Goal: Transaction & Acquisition: Purchase product/service

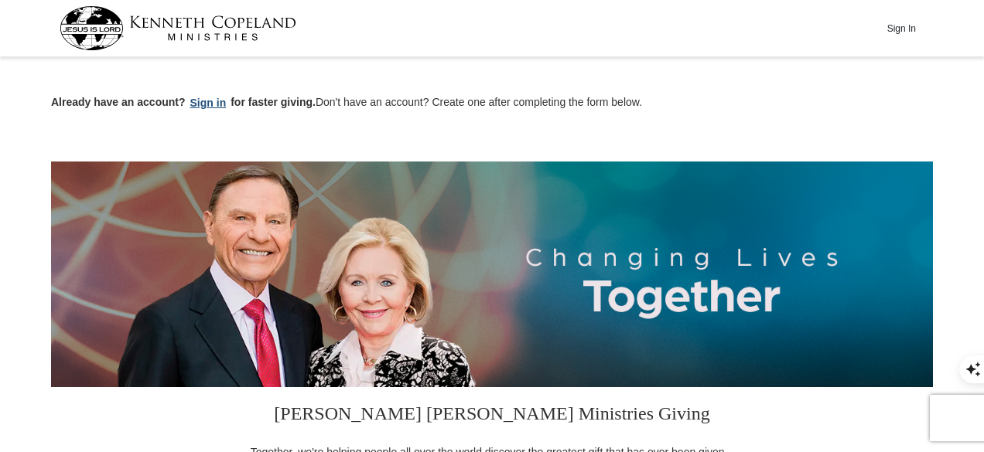
click at [201, 103] on button "Sign in" at bounding box center [209, 103] width 46 height 18
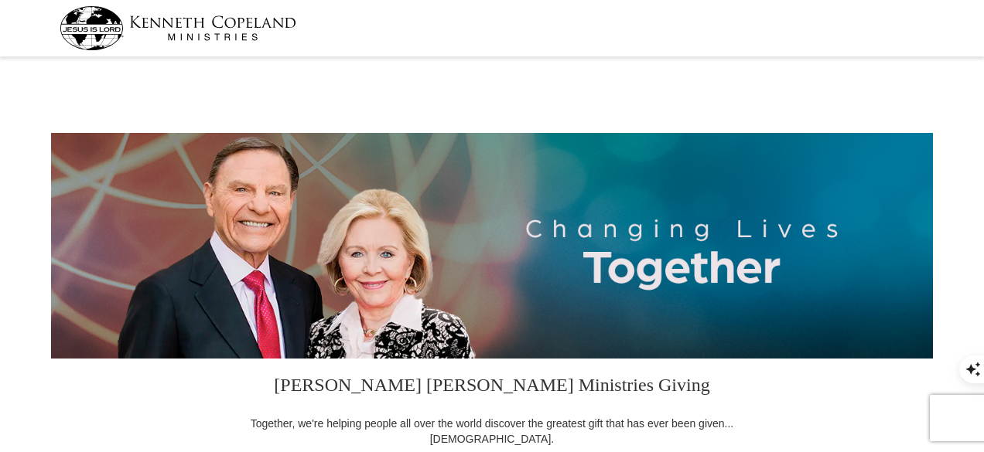
select select "FL"
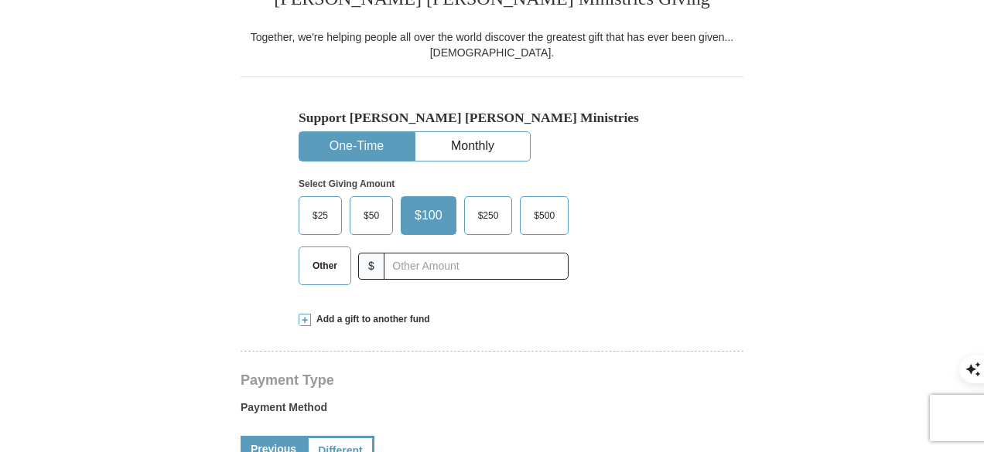
scroll to position [387, 0]
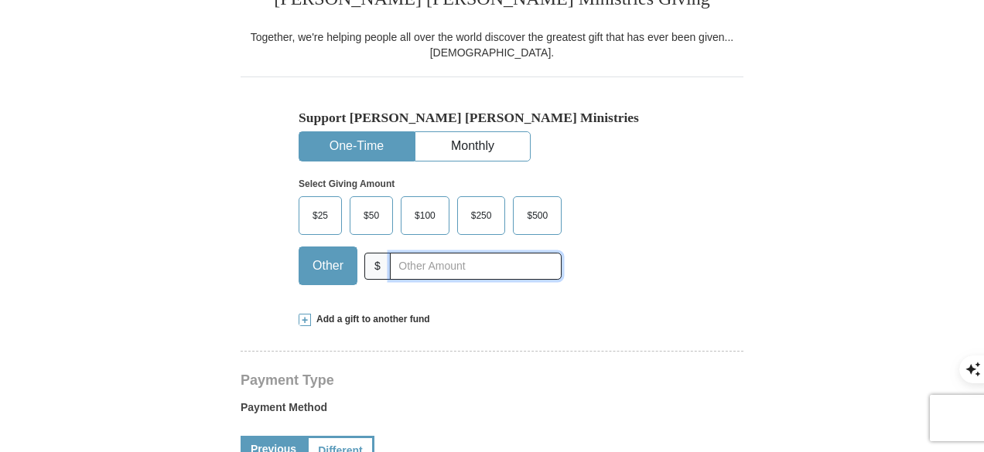
click at [433, 262] on input "text" at bounding box center [476, 266] width 172 height 27
type input "45"
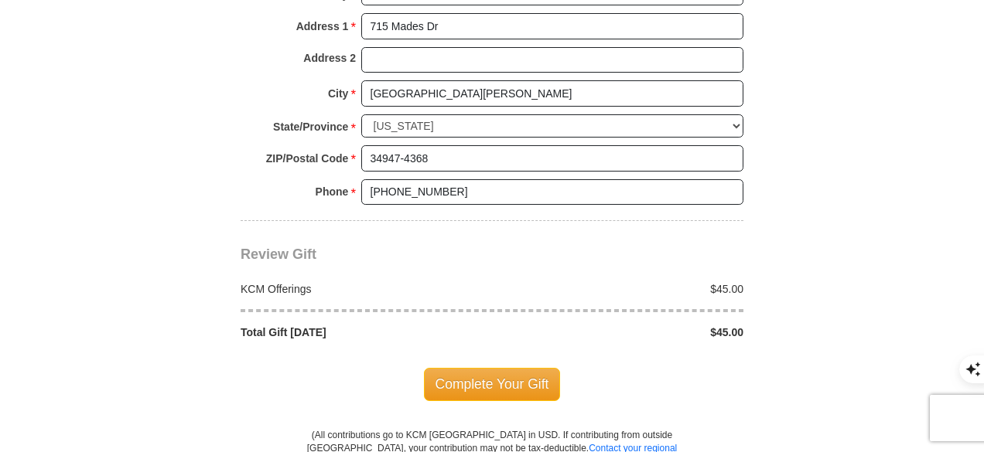
scroll to position [1237, 0]
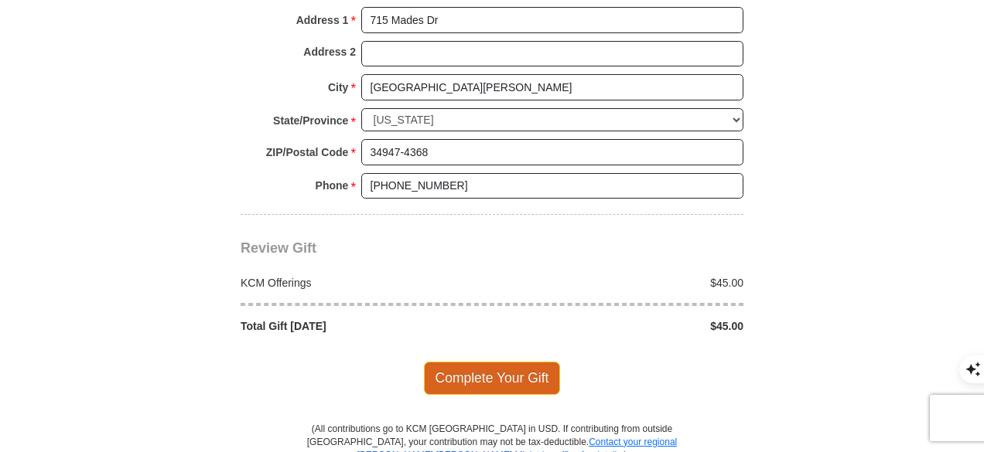
click at [493, 362] on span "Complete Your Gift" at bounding box center [492, 378] width 137 height 32
